Goal: Task Accomplishment & Management: Use online tool/utility

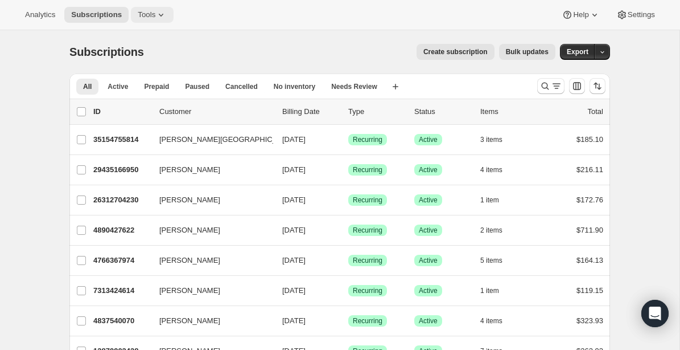
click at [167, 14] on icon at bounding box center [160, 14] width 11 height 11
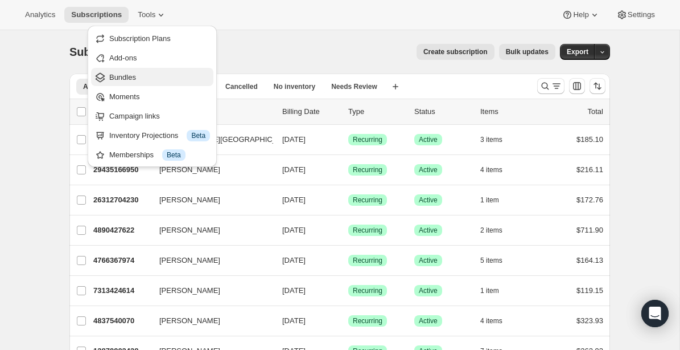
click at [123, 75] on span "Bundles" at bounding box center [122, 77] width 27 height 9
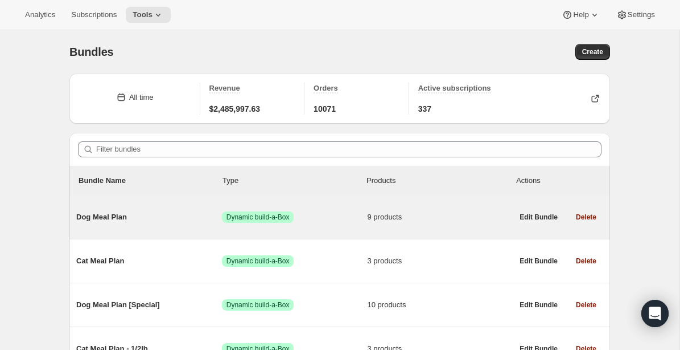
scroll to position [65, 0]
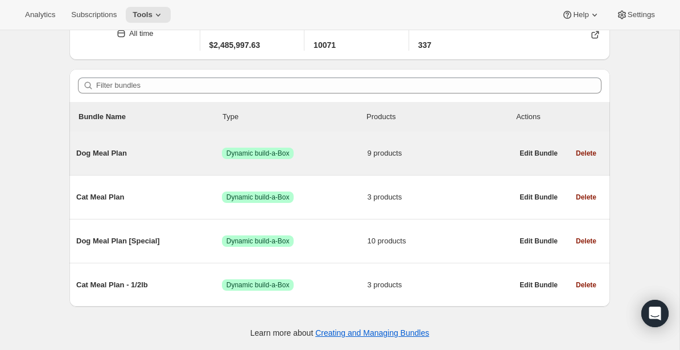
click at [98, 151] on span "Dog Meal Plan" at bounding box center [149, 152] width 146 height 11
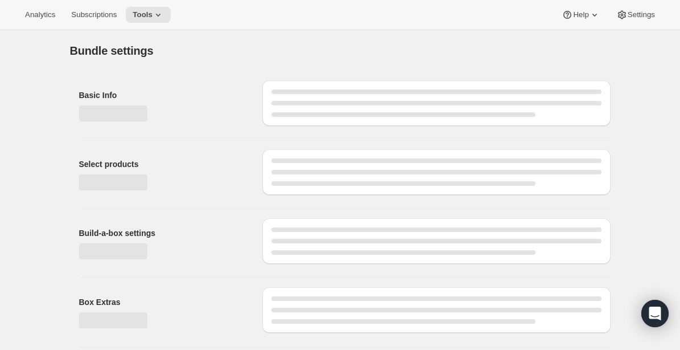
type input "Dog Meal Plan"
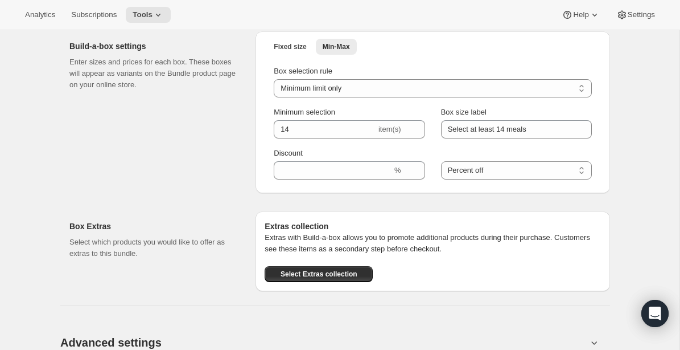
scroll to position [916, 0]
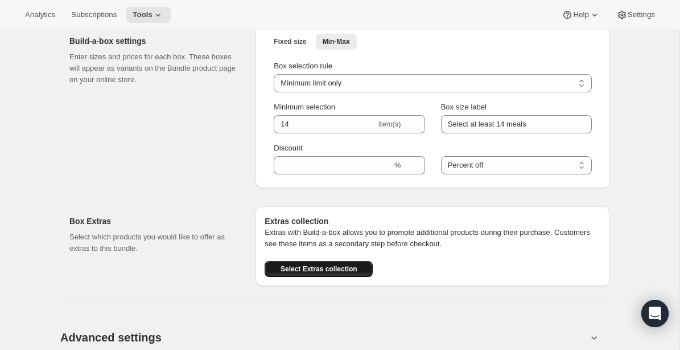
click at [332, 264] on span "Select Extras collection" at bounding box center [319, 268] width 77 height 9
click at [189, 265] on div "Box Extras Select which products you would like to offer as extras to this bund…" at bounding box center [157, 246] width 177 height 80
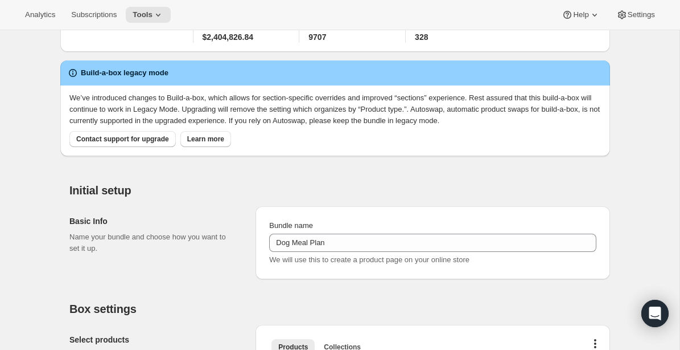
scroll to position [0, 0]
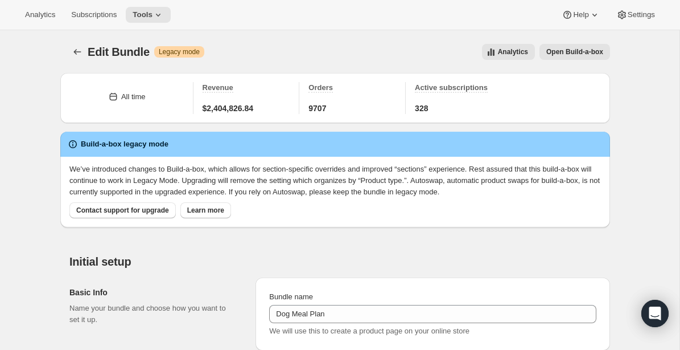
click at [197, 269] on div "Basic Info Name your bundle and choose how you want to set it up. Bundle name D…" at bounding box center [339, 309] width 541 height 82
click at [76, 52] on icon "Bundles" at bounding box center [77, 51] width 11 height 11
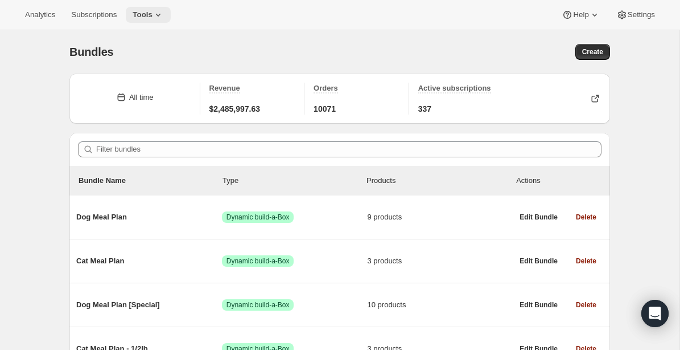
click at [158, 14] on icon at bounding box center [158, 14] width 11 height 11
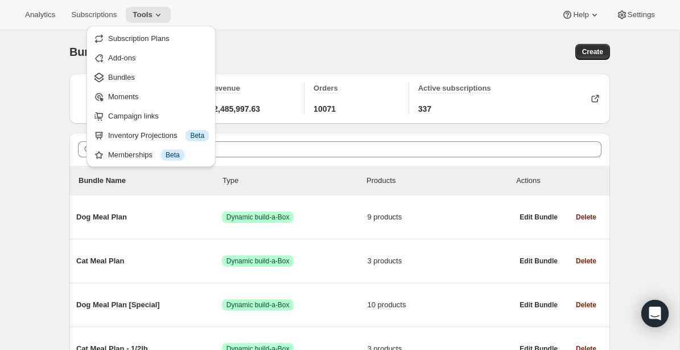
click at [251, 51] on div "Bundles" at bounding box center [204, 52] width 270 height 16
